Goal: Transaction & Acquisition: Purchase product/service

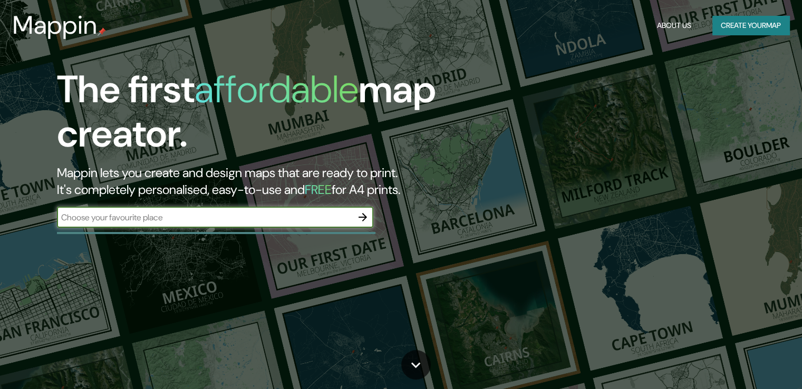
click at [158, 218] on input "text" at bounding box center [204, 217] width 295 height 12
type input "[URL][DOMAIN_NAME]"
click at [253, 211] on input "text" at bounding box center [204, 217] width 295 height 12
paste input "[GEOGRAPHIC_DATA]"
type input "[GEOGRAPHIC_DATA]"
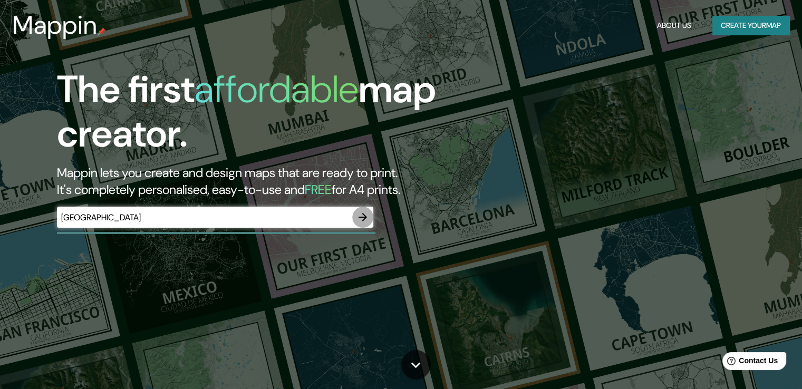
click at [365, 213] on icon "button" at bounding box center [362, 217] width 13 height 13
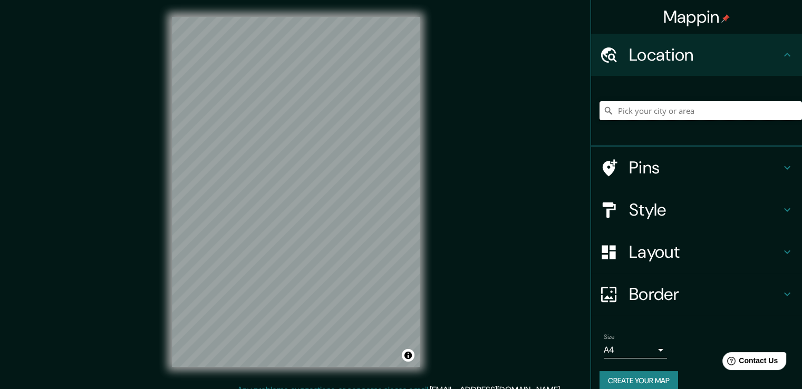
click at [643, 109] on input "Pick your city or area" at bounding box center [701, 110] width 202 height 19
paste input "[GEOGRAPHIC_DATA]"
click at [770, 112] on input "[GEOGRAPHIC_DATA], [GEOGRAPHIC_DATA], [GEOGRAPHIC_DATA][PERSON_NAME], [GEOGRAPH…" at bounding box center [701, 110] width 202 height 19
drag, startPoint x: 770, startPoint y: 112, endPoint x: 523, endPoint y: 96, distance: 247.3
click at [523, 96] on div "Mappin Location [GEOGRAPHIC_DATA], [GEOGRAPHIC_DATA], [GEOGRAPHIC_DATA][PERSON_…" at bounding box center [401, 200] width 802 height 401
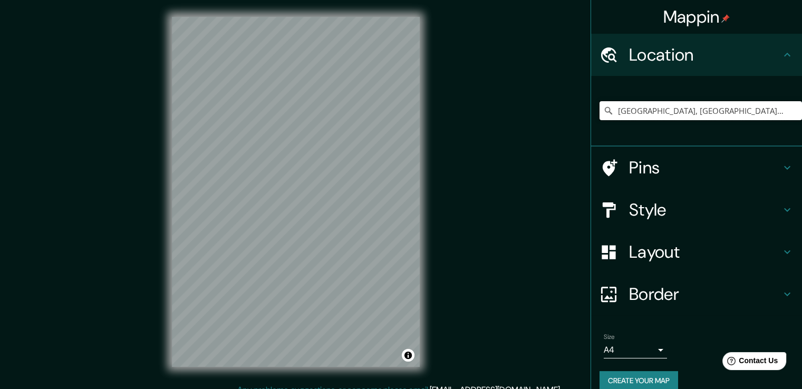
paste input "[GEOGRAPHIC_DATA]"
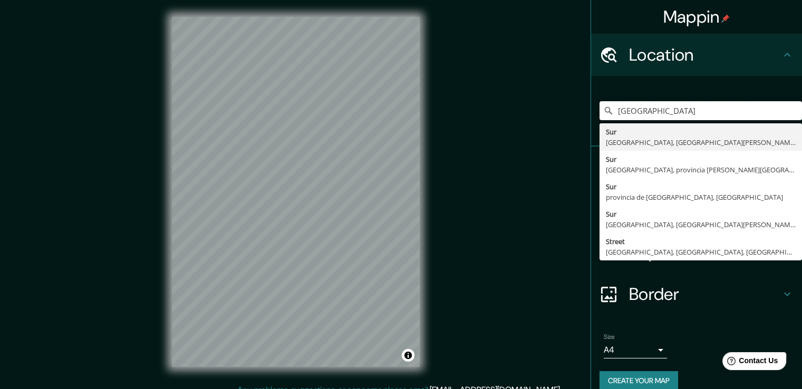
type input "[GEOGRAPHIC_DATA]"
